Goal: Information Seeking & Learning: Learn about a topic

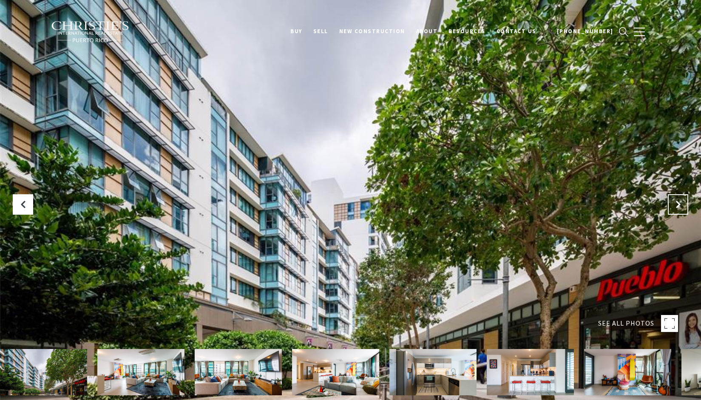
drag, startPoint x: 0, startPoint y: 0, endPoint x: 679, endPoint y: 206, distance: 709.0
click at [679, 206] on icon at bounding box center [678, 204] width 9 height 9
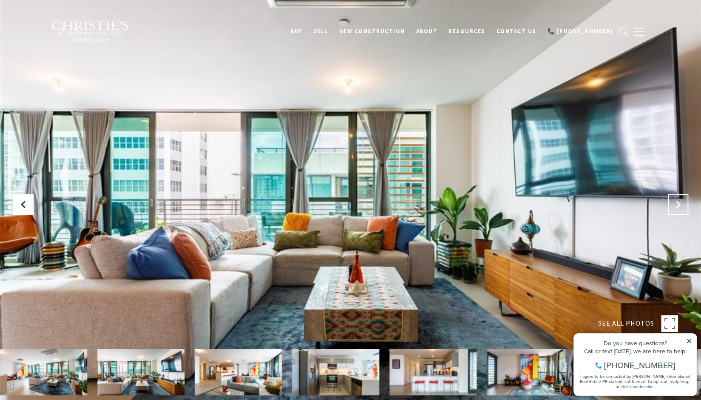
click at [679, 206] on icon "Next Slide" at bounding box center [678, 204] width 9 height 9
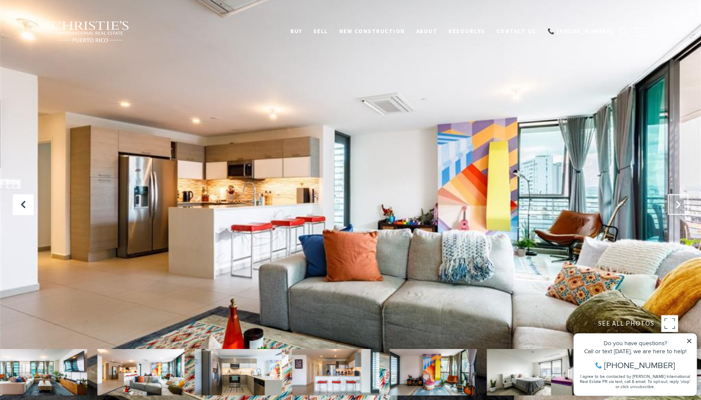
click at [679, 206] on icon "Next Slide" at bounding box center [678, 204] width 9 height 9
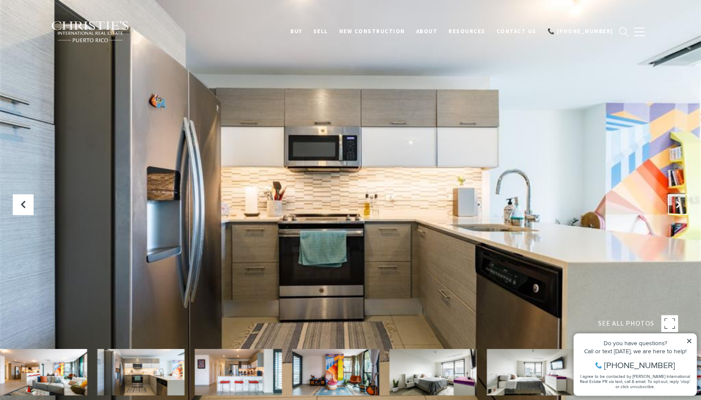
click at [679, 206] on icon "Next Slide" at bounding box center [678, 204] width 9 height 9
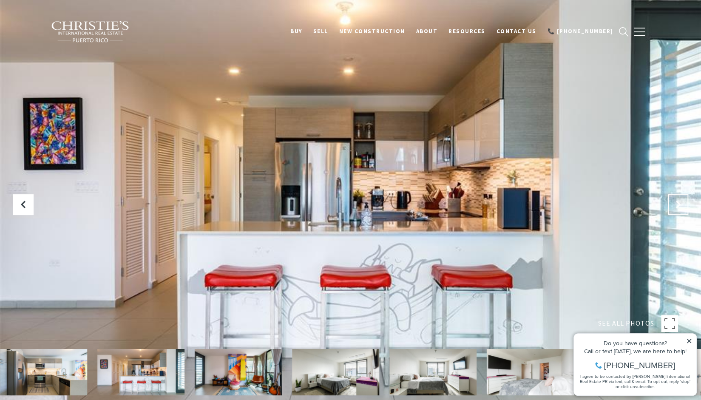
click at [679, 206] on icon "Next Slide" at bounding box center [678, 204] width 9 height 9
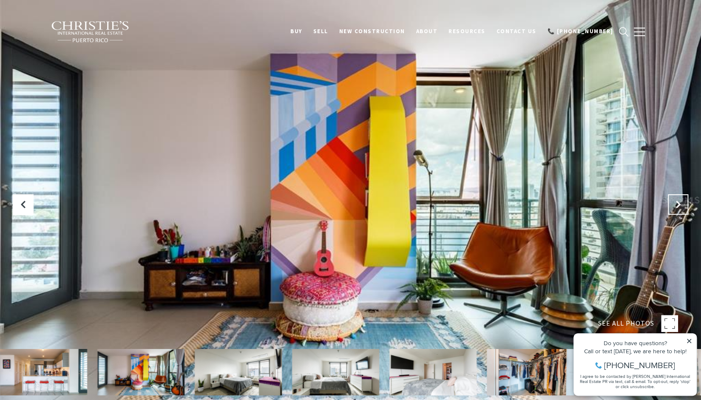
click at [679, 206] on icon "Next Slide" at bounding box center [678, 204] width 9 height 9
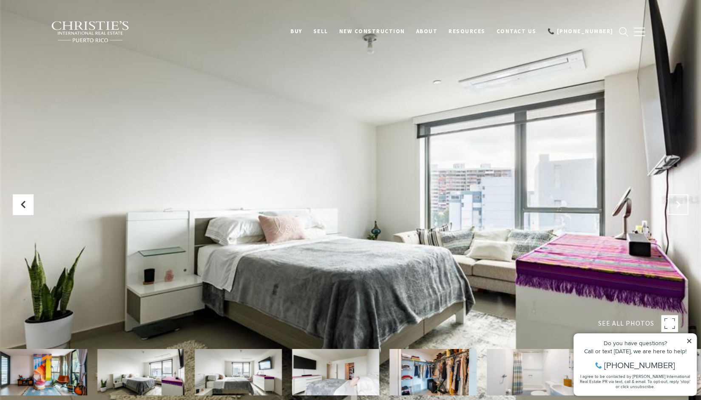
click at [679, 206] on icon "Next Slide" at bounding box center [678, 204] width 9 height 9
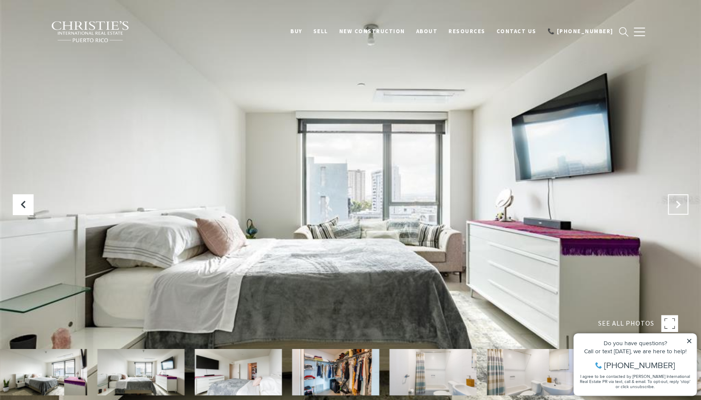
click at [679, 206] on icon "Next Slide" at bounding box center [678, 204] width 9 height 9
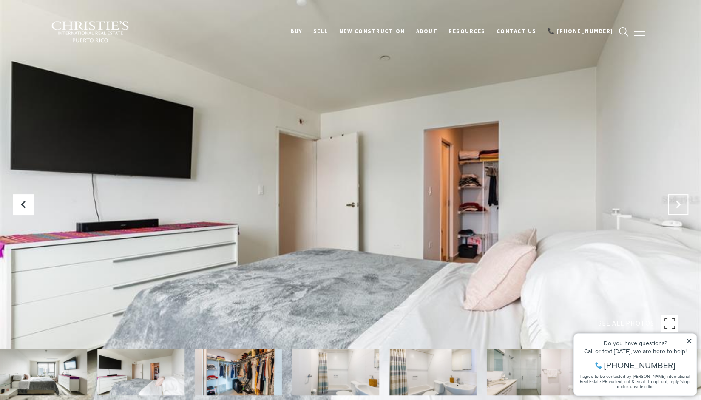
click at [679, 206] on icon "Next Slide" at bounding box center [678, 204] width 9 height 9
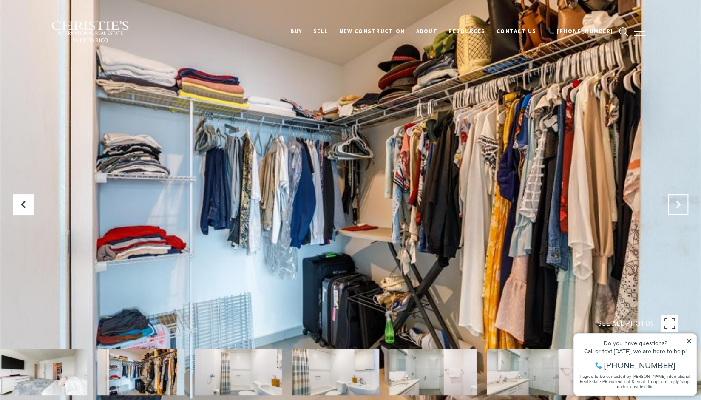
click at [679, 206] on icon "Next Slide" at bounding box center [678, 204] width 9 height 9
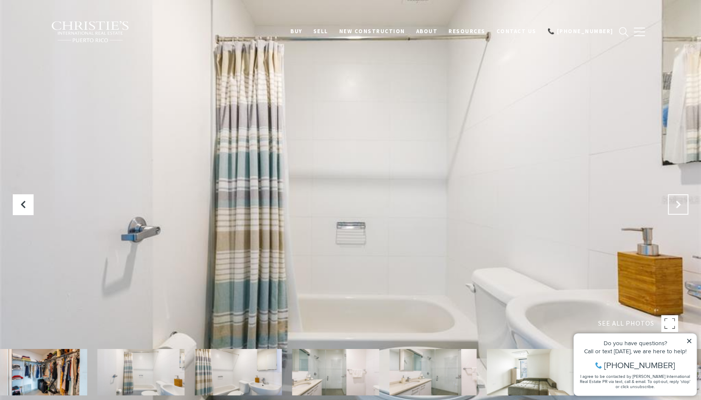
click at [680, 202] on icon "Next Slide" at bounding box center [678, 204] width 9 height 9
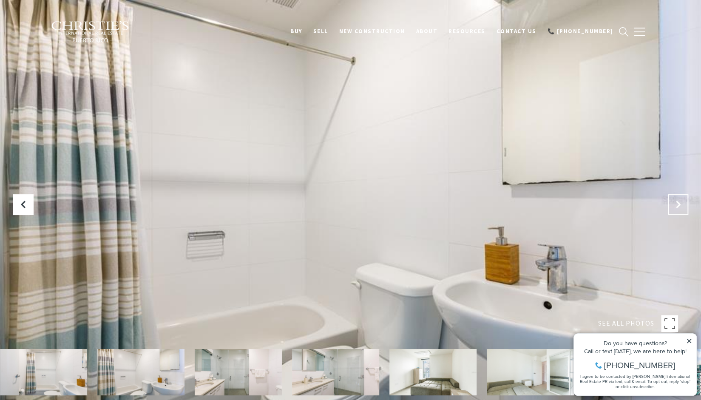
click at [680, 202] on icon "Next Slide" at bounding box center [678, 204] width 9 height 9
